Goal: Information Seeking & Learning: Learn about a topic

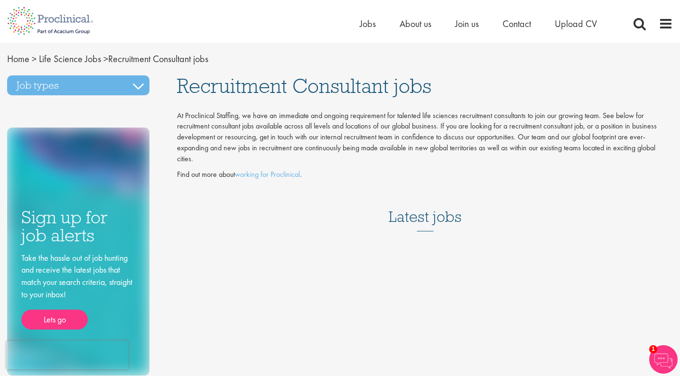
click at [420, 222] on h3 "Latest jobs" at bounding box center [424, 208] width 73 height 46
click at [471, 23] on span "Join us" at bounding box center [467, 24] width 24 height 12
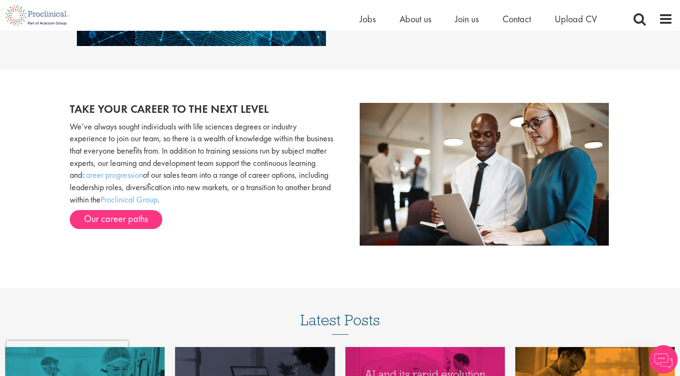
scroll to position [837, 0]
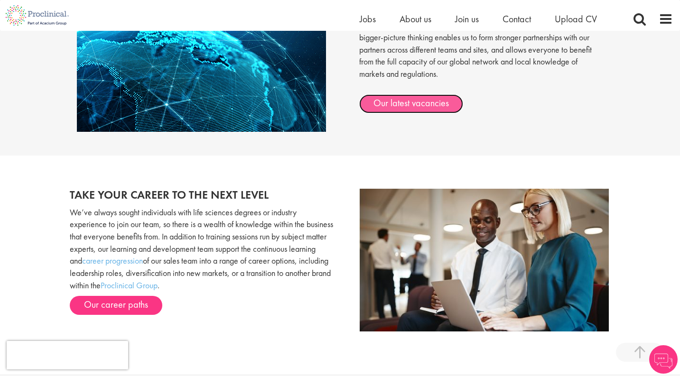
click at [437, 107] on link "Our latest vacancies" at bounding box center [411, 103] width 104 height 19
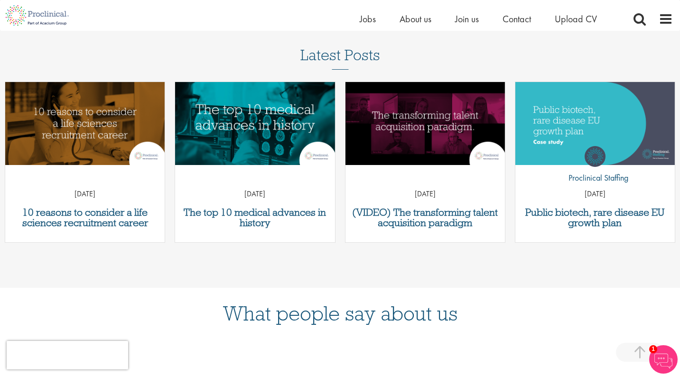
scroll to position [331, 0]
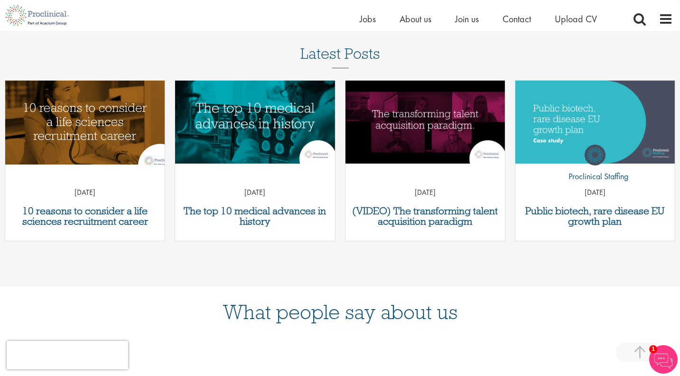
click at [84, 123] on img "Link to a post" at bounding box center [85, 123] width 192 height 100
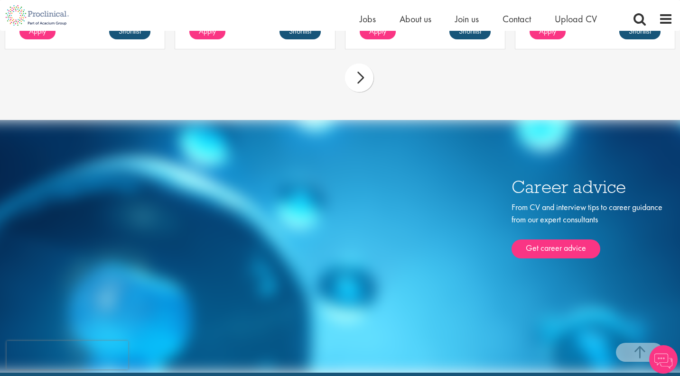
scroll to position [2005, 0]
